Goal: Information Seeking & Learning: Learn about a topic

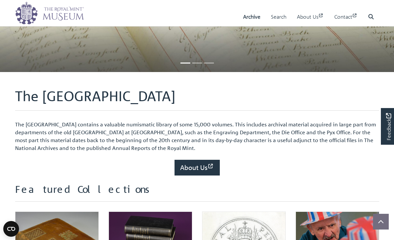
scroll to position [62, 0]
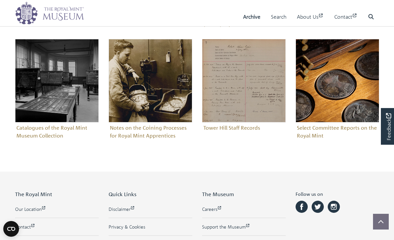
scroll to position [374, 0]
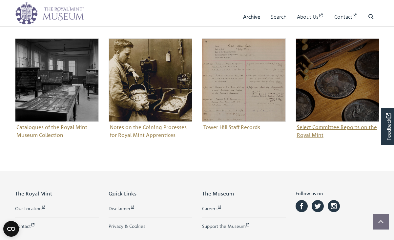
click at [307, 125] on figure "Select Committee Reports on the Royal Mint" at bounding box center [338, 89] width 84 height 102
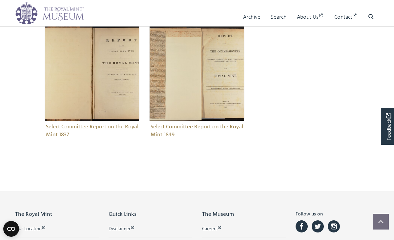
scroll to position [126, 0]
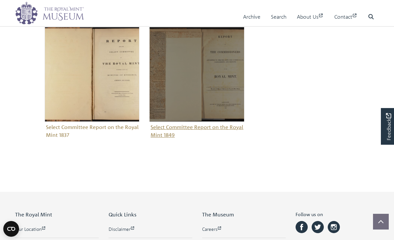
click at [162, 129] on figure "Select Committee Report on the Royal Mint 1849" at bounding box center [196, 84] width 95 height 114
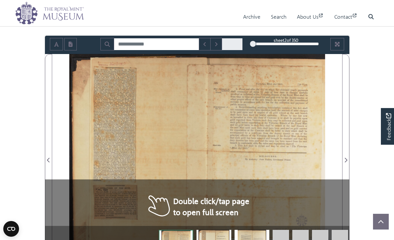
scroll to position [52, 0]
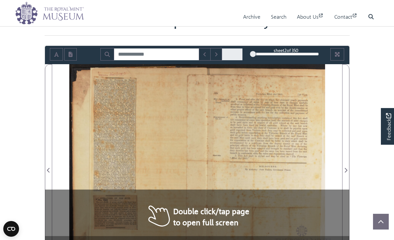
drag, startPoint x: 276, startPoint y: 120, endPoint x: 182, endPoint y: 118, distance: 94.2
click at [182, 119] on div at bounding box center [197, 166] width 290 height 205
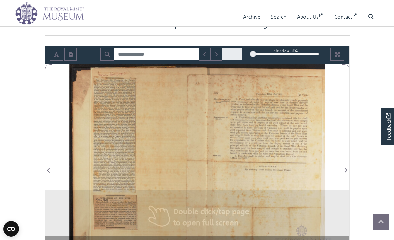
click at [220, 135] on div at bounding box center [269, 166] width 145 height 205
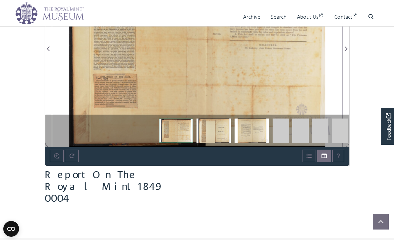
scroll to position [195, 0]
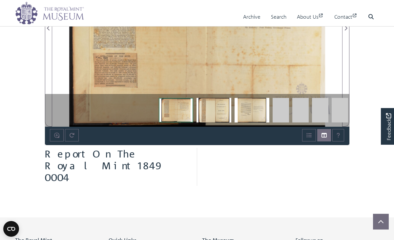
click at [292, 113] on link at bounding box center [283, 106] width 20 height 13
